Goal: Use online tool/utility: Utilize a website feature to perform a specific function

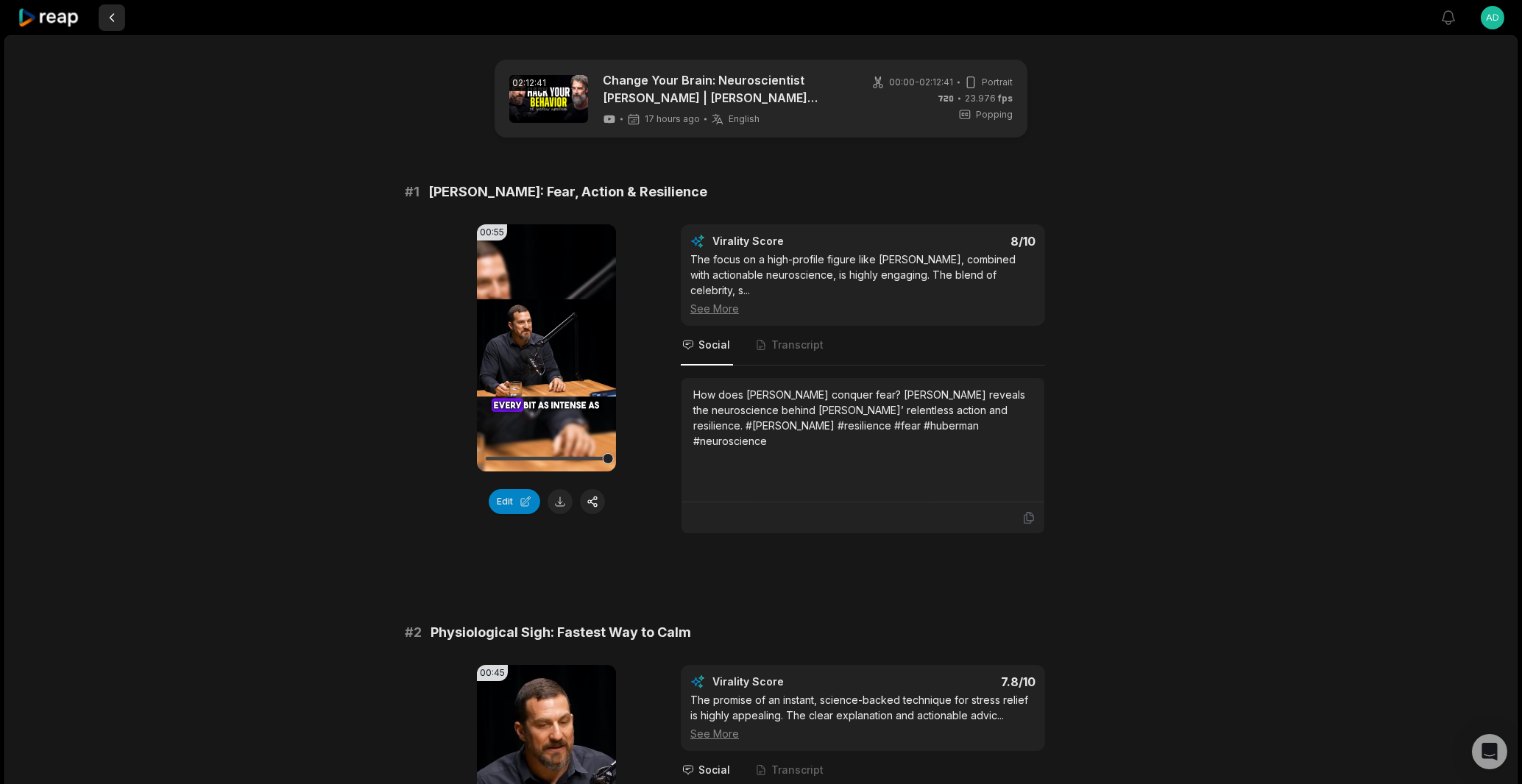
click at [112, 17] on button at bounding box center [112, 18] width 27 height 27
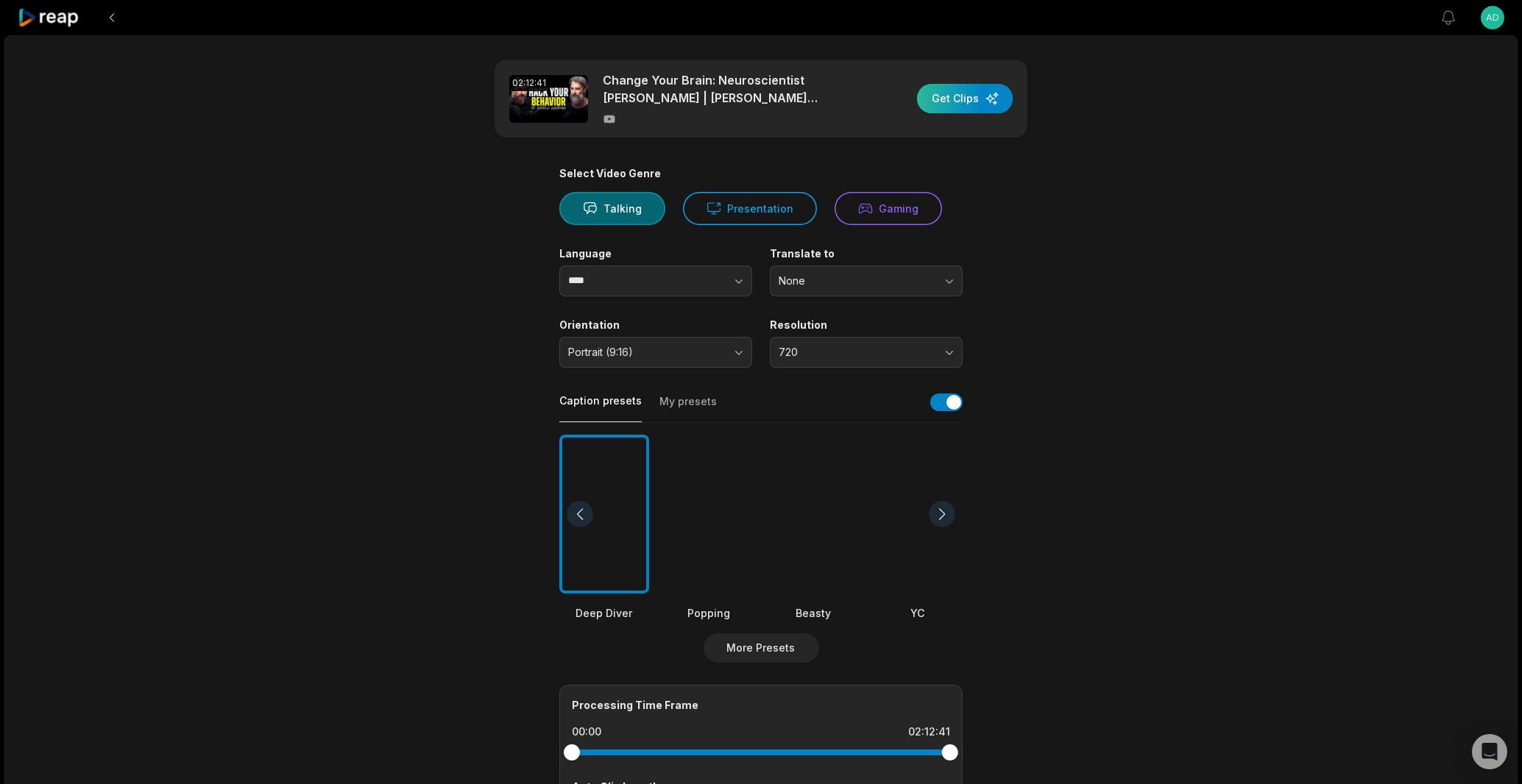
click at [981, 93] on div "button" at bounding box center [964, 98] width 95 height 29
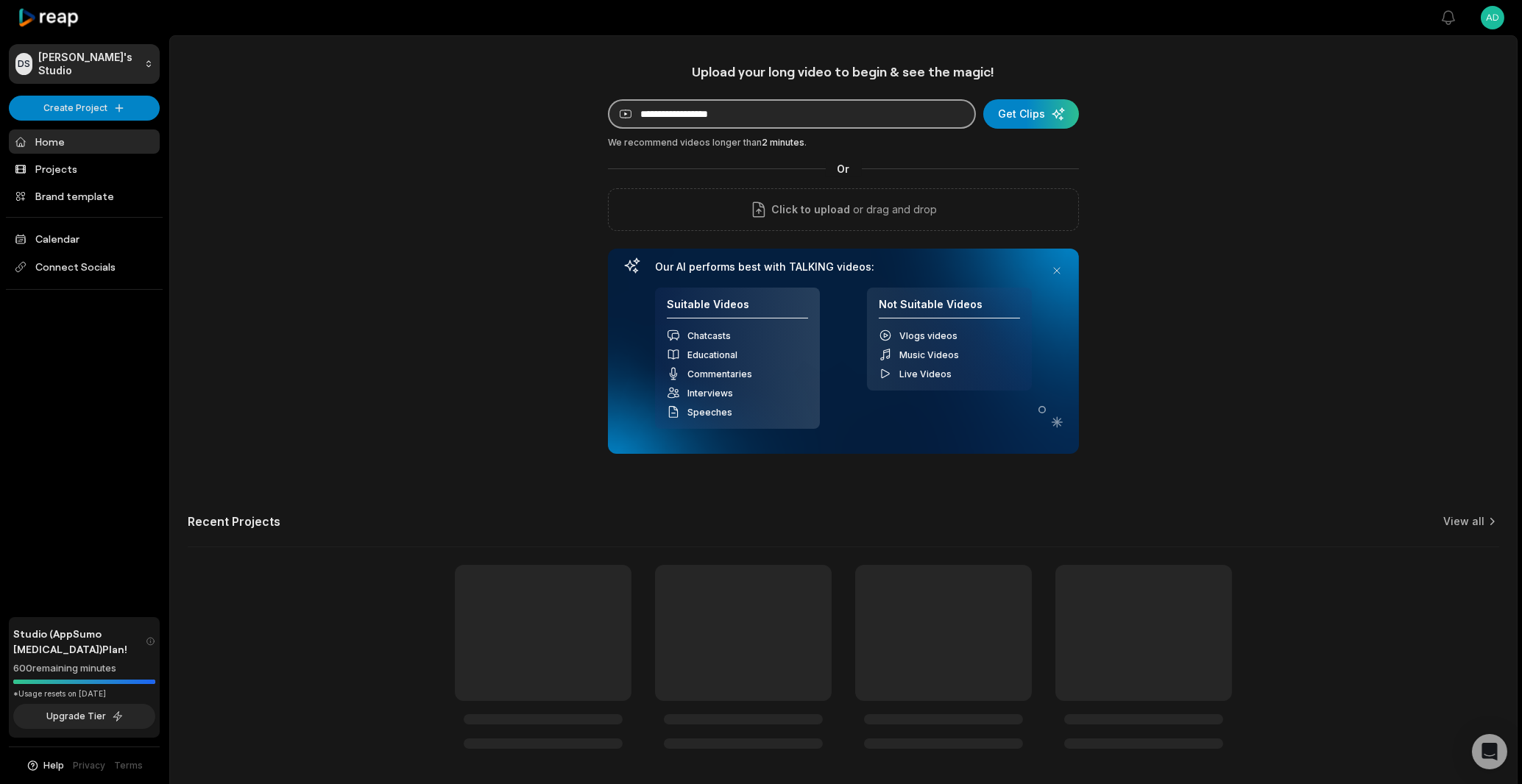
click at [674, 114] on input at bounding box center [791, 114] width 368 height 29
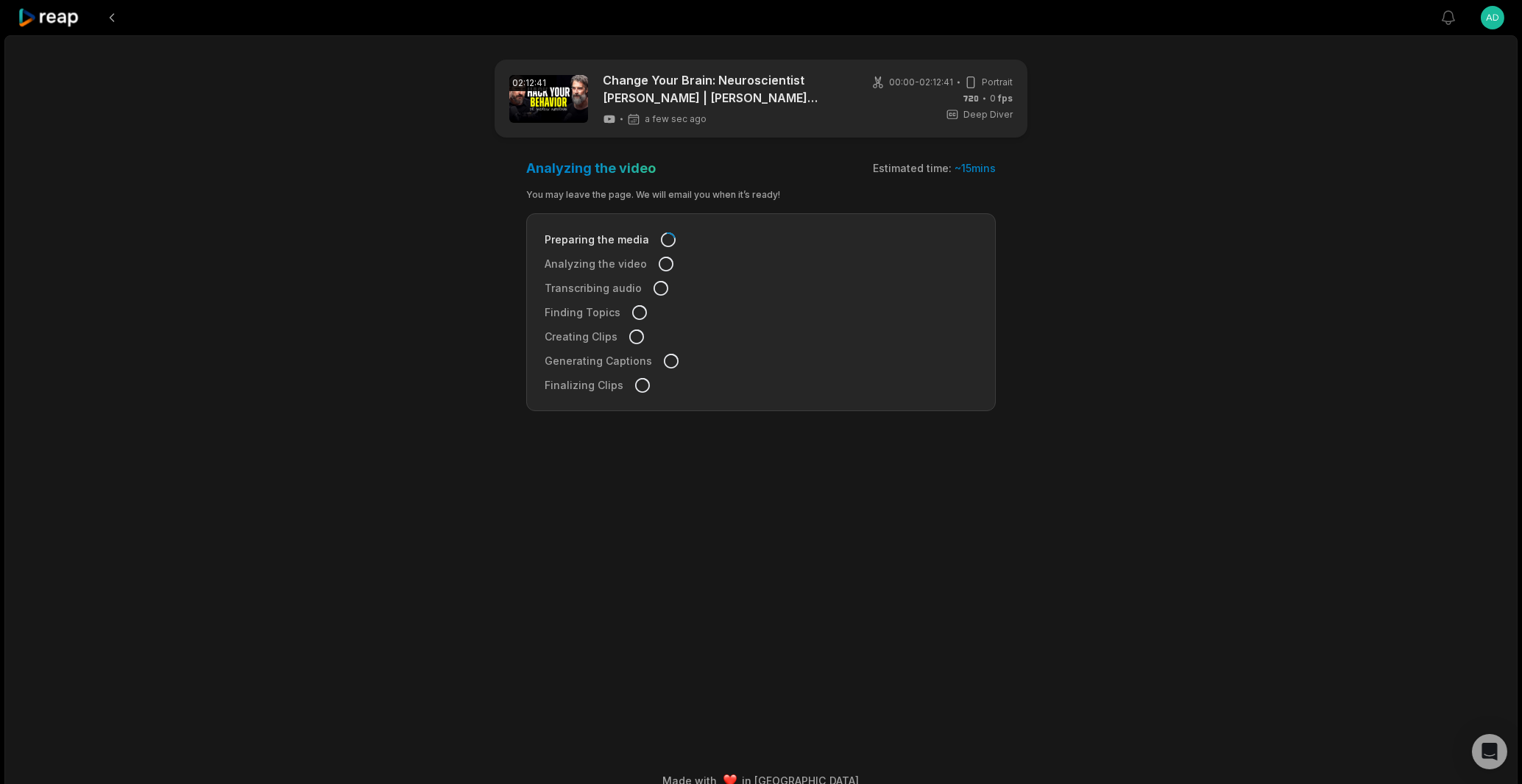
click at [716, 267] on div "Analyzing the video" at bounding box center [761, 263] width 433 height 15
click at [109, 19] on button at bounding box center [112, 18] width 27 height 27
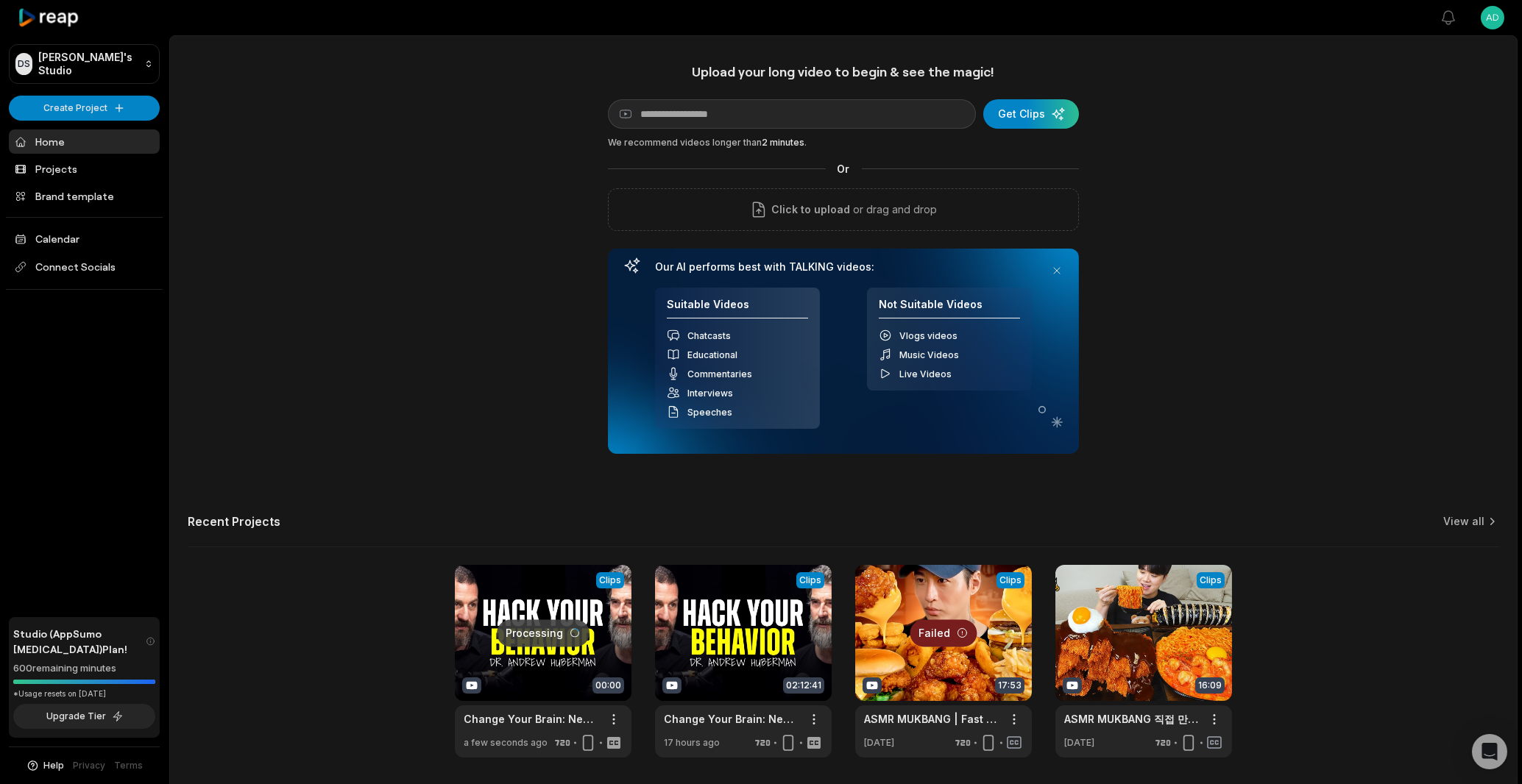
click at [555, 648] on link at bounding box center [543, 661] width 176 height 193
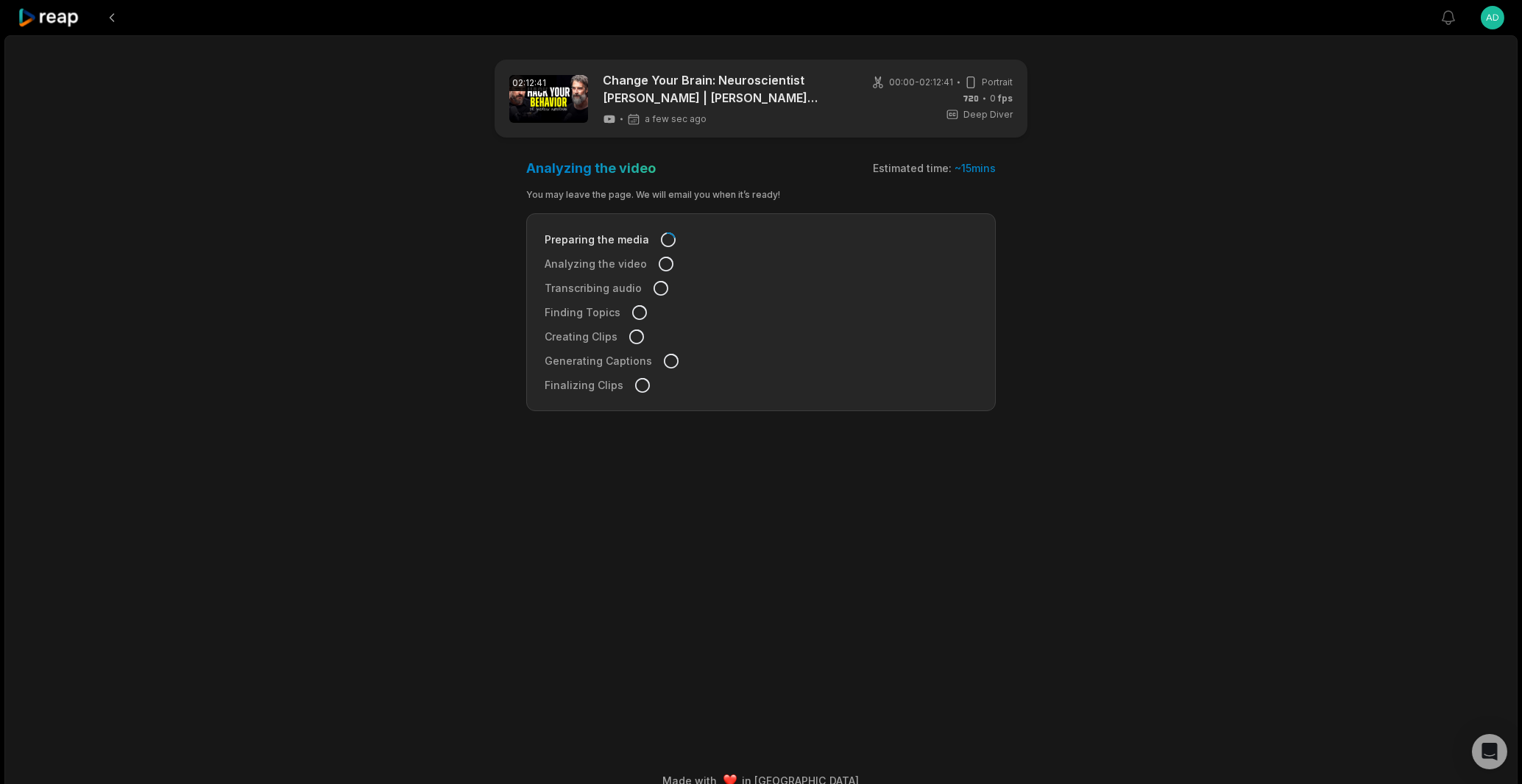
click at [578, 96] on link at bounding box center [548, 99] width 78 height 48
click at [105, 12] on button at bounding box center [112, 18] width 27 height 27
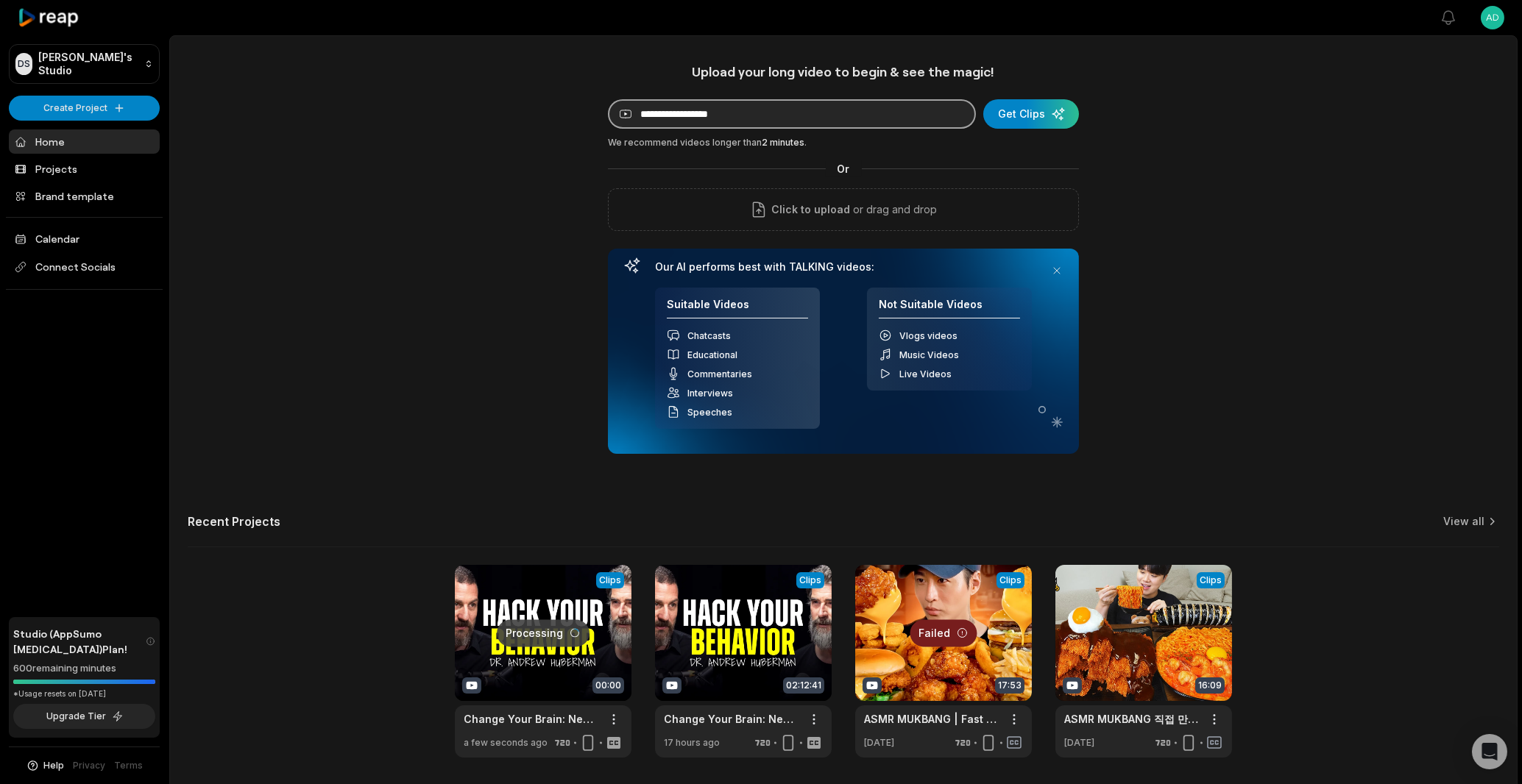
click at [822, 118] on input at bounding box center [791, 114] width 368 height 29
paste input "**********"
type input "**********"
click at [1048, 126] on div "submit" at bounding box center [1031, 114] width 95 height 29
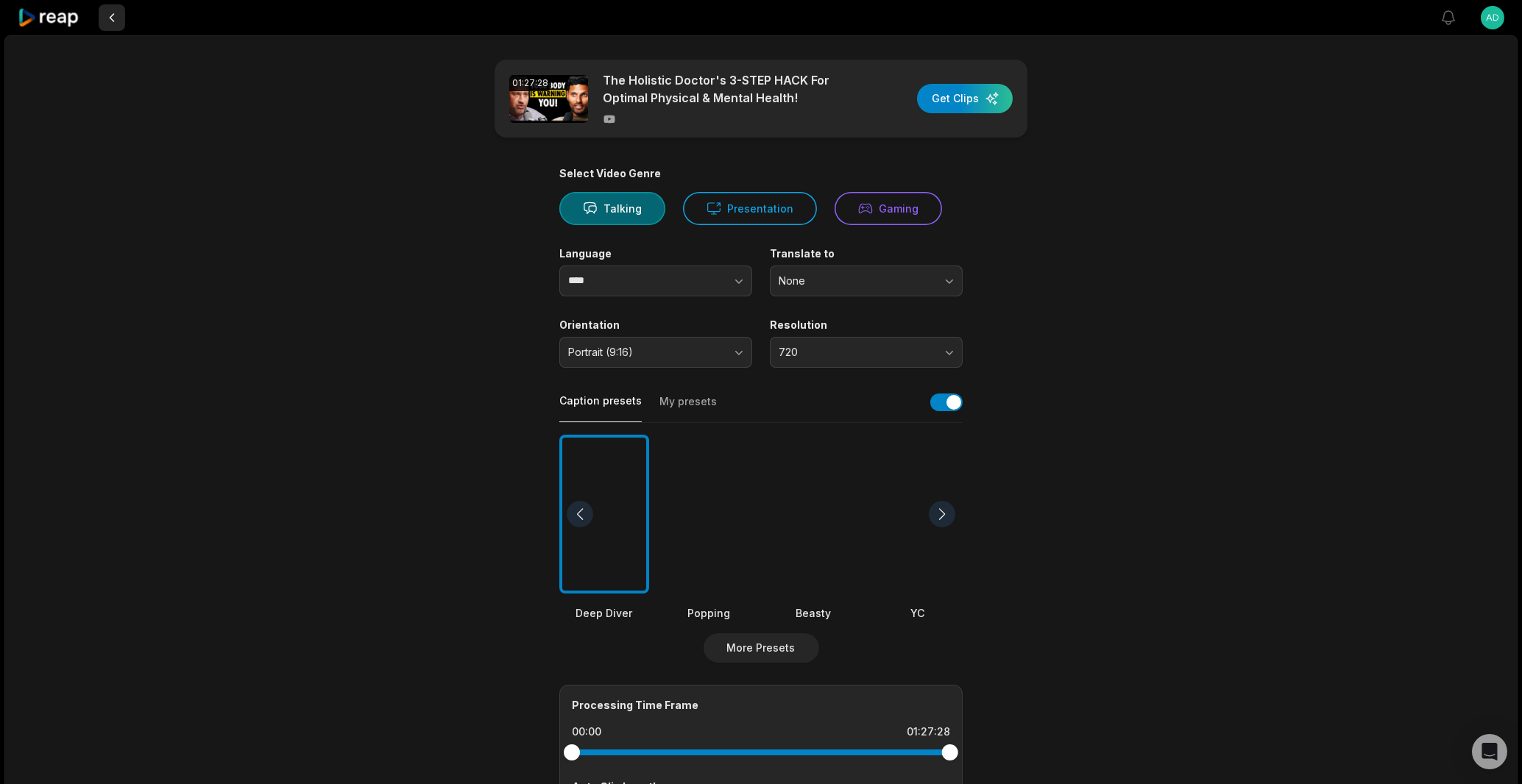
click at [104, 15] on button at bounding box center [112, 18] width 27 height 27
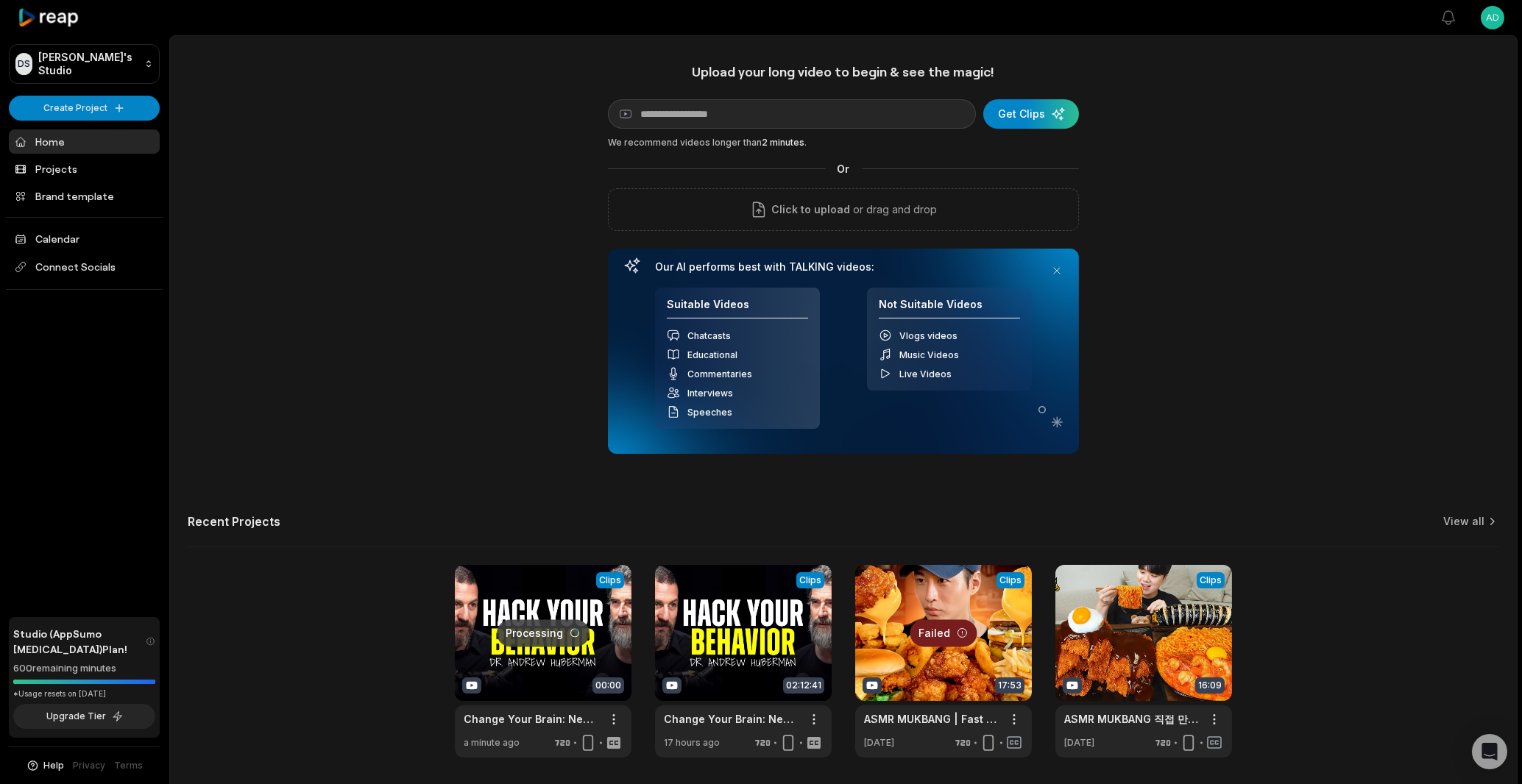
scroll to position [51, 0]
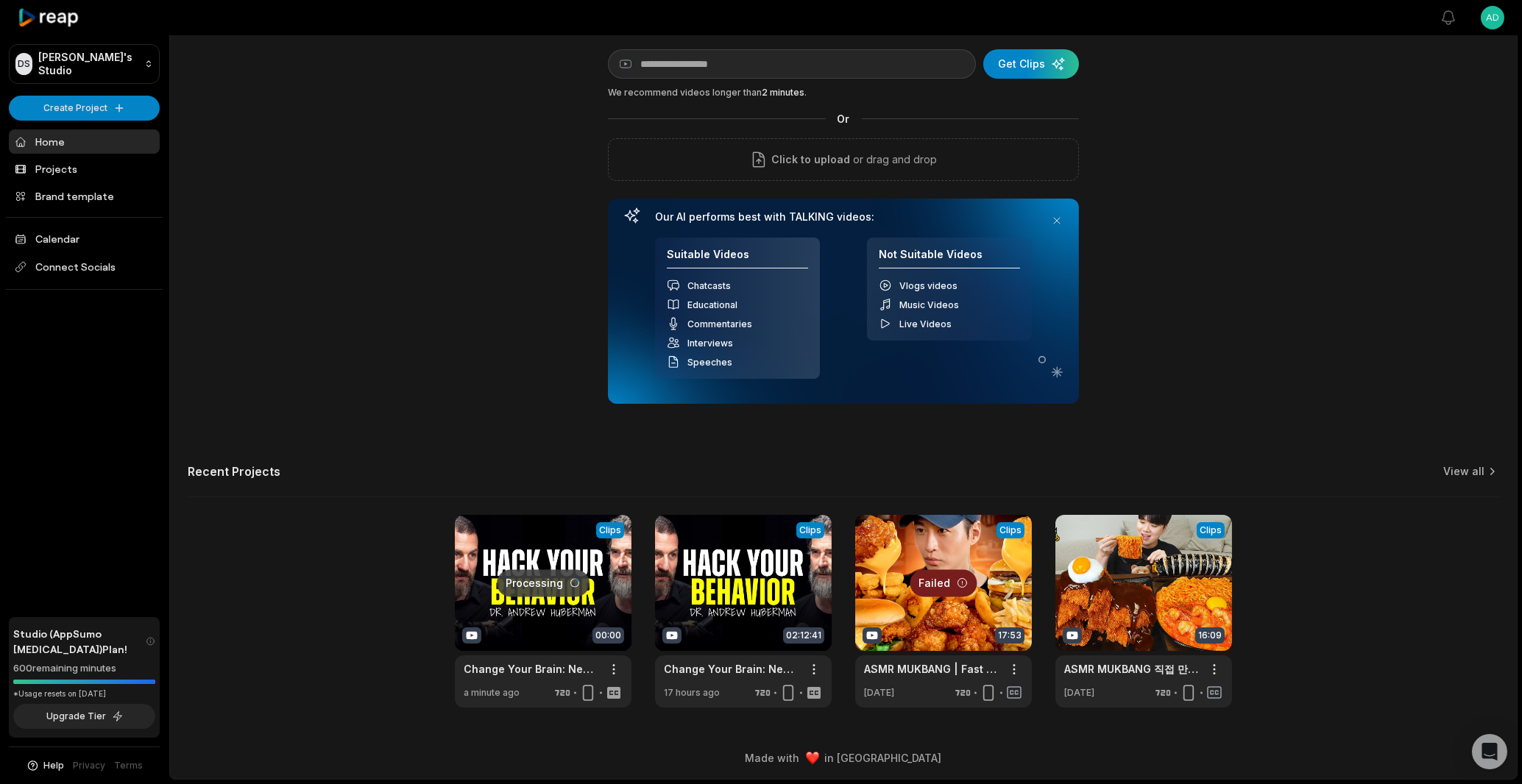
click at [551, 577] on link at bounding box center [543, 611] width 176 height 193
